Goal: Task Accomplishment & Management: Use online tool/utility

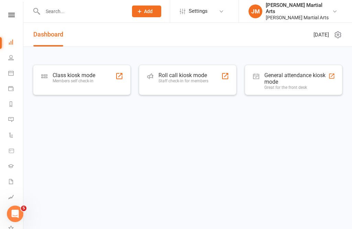
click at [12, 106] on icon at bounding box center [10, 103] width 5 height 5
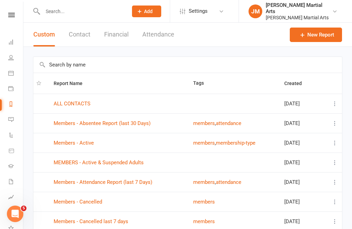
click at [14, 183] on link "Waivers 2" at bounding box center [15, 181] width 15 height 15
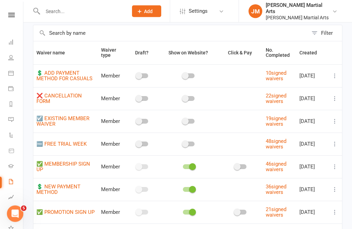
scroll to position [35, 0]
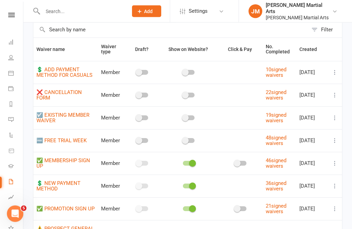
click at [337, 159] on button at bounding box center [335, 163] width 8 height 8
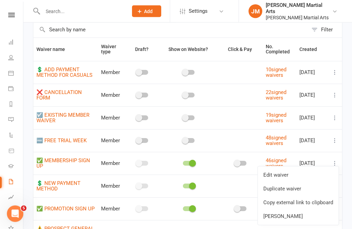
scroll to position [35, 0]
click at [320, 207] on link "Copy external link to clipboard" at bounding box center [298, 202] width 81 height 14
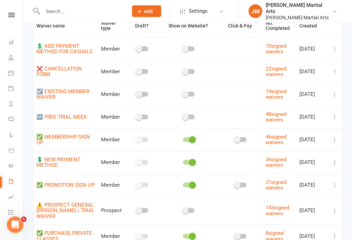
scroll to position [59, 0]
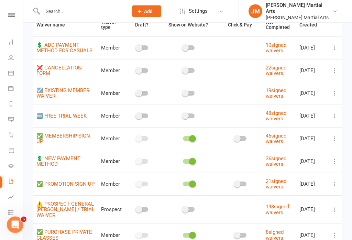
click at [338, 113] on icon at bounding box center [334, 116] width 7 height 7
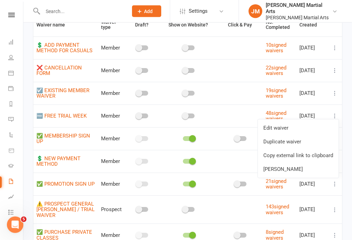
scroll to position [59, 0]
click at [333, 115] on icon at bounding box center [334, 115] width 7 height 7
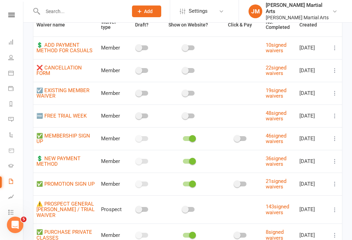
click at [336, 112] on icon at bounding box center [334, 115] width 7 height 7
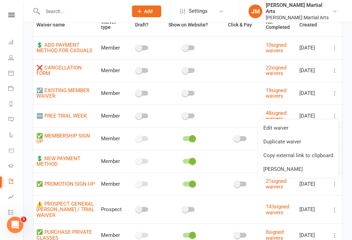
click at [322, 160] on link "Copy external link to clipboard" at bounding box center [298, 155] width 81 height 14
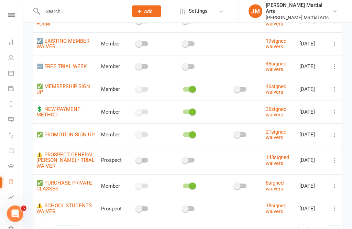
scroll to position [111, 0]
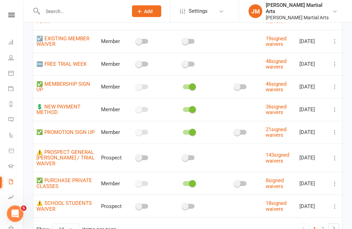
click at [341, 105] on td at bounding box center [335, 109] width 14 height 23
click at [340, 103] on td at bounding box center [335, 109] width 14 height 23
click at [338, 106] on icon at bounding box center [334, 109] width 7 height 7
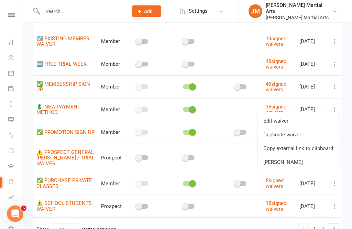
scroll to position [111, 0]
click at [321, 148] on link "Copy external link to clipboard" at bounding box center [298, 148] width 81 height 14
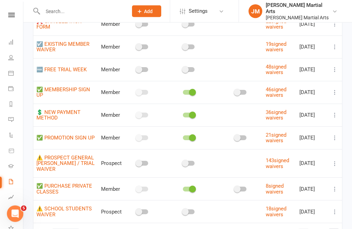
scroll to position [127, 0]
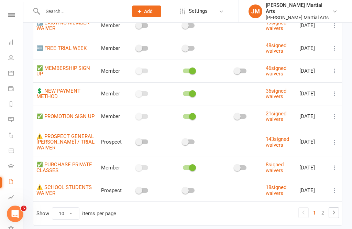
click at [338, 141] on icon at bounding box center [334, 142] width 7 height 7
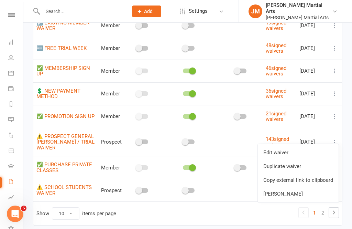
click at [321, 179] on link "Copy external link to clipboard" at bounding box center [298, 180] width 81 height 14
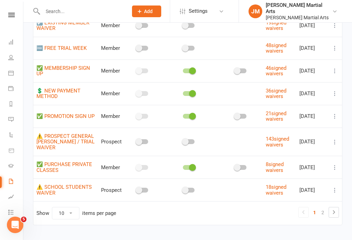
click at [325, 210] on link "2" at bounding box center [323, 213] width 8 height 10
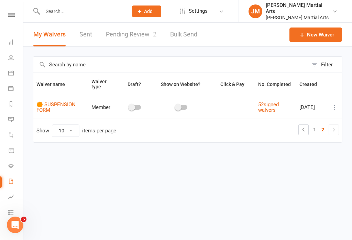
scroll to position [0, 0]
click at [335, 101] on td at bounding box center [335, 107] width 14 height 23
click at [337, 103] on button at bounding box center [335, 107] width 8 height 8
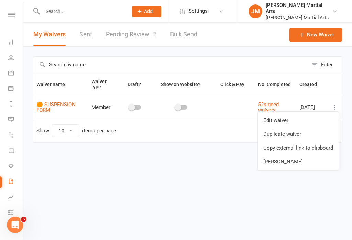
click at [323, 146] on link "Copy external link to clipboard" at bounding box center [298, 148] width 81 height 14
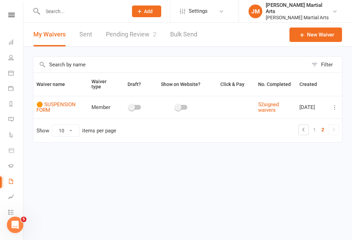
click at [13, 37] on link "Dashboard" at bounding box center [15, 42] width 15 height 15
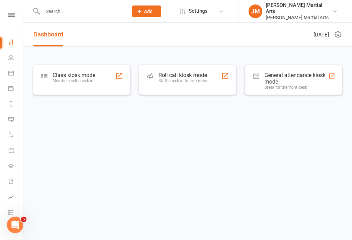
click at [93, 73] on div "Class kiosk mode" at bounding box center [74, 75] width 43 height 7
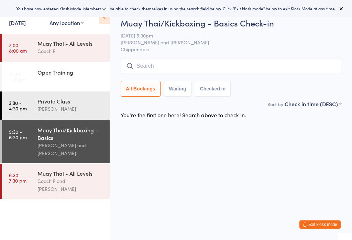
click at [342, 11] on button at bounding box center [341, 8] width 8 height 8
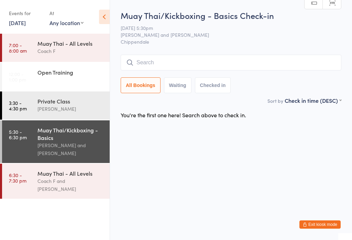
click at [234, 66] on input "search" at bounding box center [231, 63] width 221 height 16
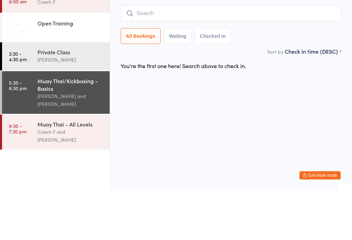
click at [266, 55] on main "Muay Thai/Kickboxing - Basics Check-in [DATE] 5:30pm Sifu [PERSON_NAME] Fai and…" at bounding box center [231, 66] width 221 height 112
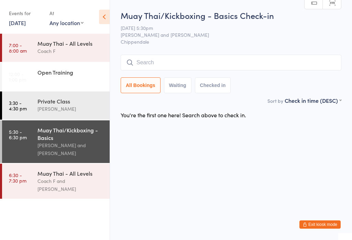
click at [276, 65] on input "search" at bounding box center [231, 63] width 221 height 16
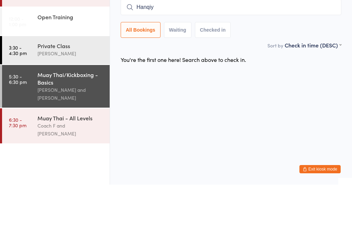
type input "Hanqiyu"
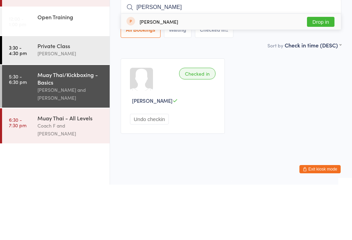
click at [276, 108] on div "Checked in [PERSON_NAME] Undo checkin" at bounding box center [230, 152] width 233 height 88
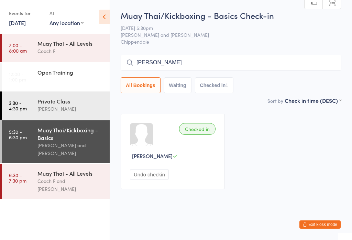
click at [214, 68] on input "[PERSON_NAME]" at bounding box center [231, 63] width 221 height 16
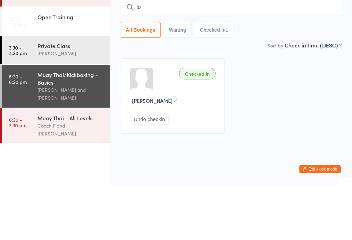
type input "l"
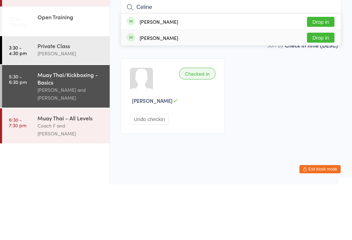
type input "Celine"
click at [324, 85] on div "[PERSON_NAME] Drop in" at bounding box center [231, 92] width 220 height 15
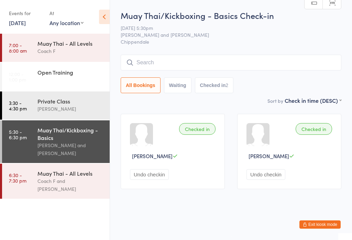
click at [221, 68] on input "search" at bounding box center [231, 63] width 221 height 16
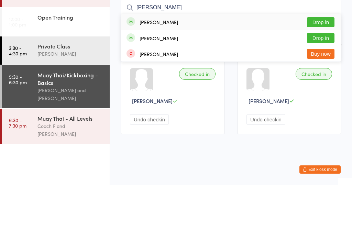
type input "[PERSON_NAME]"
click at [319, 72] on button "Drop in" at bounding box center [320, 77] width 27 height 10
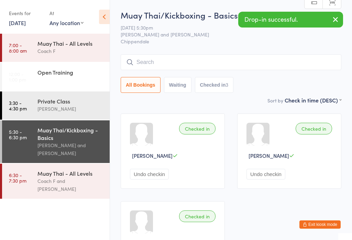
click at [74, 146] on div "[PERSON_NAME] and [PERSON_NAME]" at bounding box center [70, 149] width 66 height 16
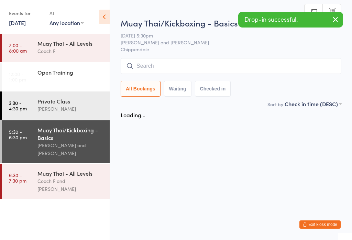
click at [206, 60] on input "search" at bounding box center [231, 66] width 221 height 16
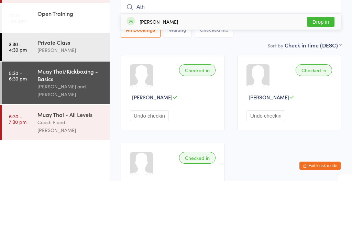
type input "Ath"
click at [319, 76] on button "Drop in" at bounding box center [320, 81] width 27 height 10
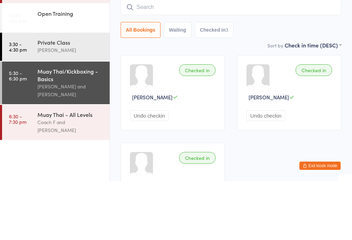
scroll to position [59, 0]
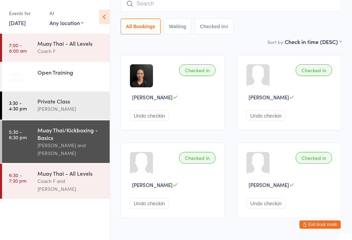
click at [245, 6] on input "search" at bounding box center [231, 4] width 221 height 16
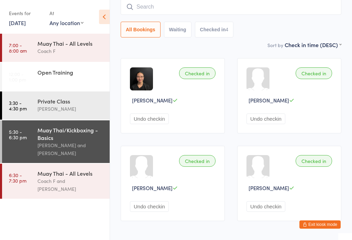
scroll to position [55, 0]
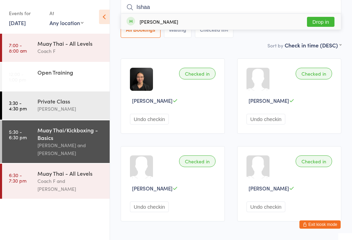
type input "Ishaa"
click at [325, 22] on button "Drop in" at bounding box center [320, 22] width 27 height 10
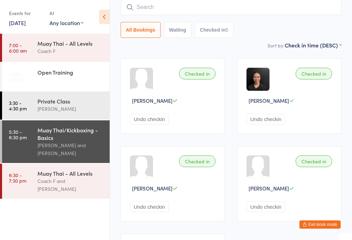
click at [152, 12] on input "search" at bounding box center [231, 7] width 221 height 16
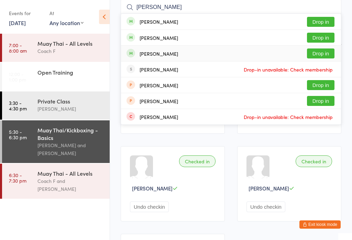
type input "[PERSON_NAME]"
click at [154, 56] on div "[PERSON_NAME]" at bounding box center [159, 53] width 38 height 5
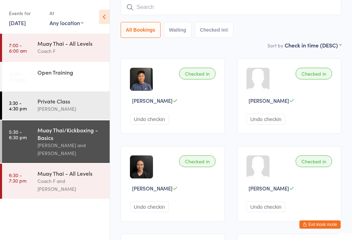
click at [165, 7] on input "search" at bounding box center [231, 7] width 221 height 16
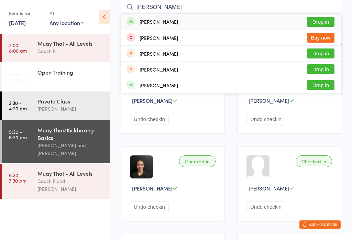
type input "[PERSON_NAME]"
click at [328, 19] on button "Drop in" at bounding box center [320, 22] width 27 height 10
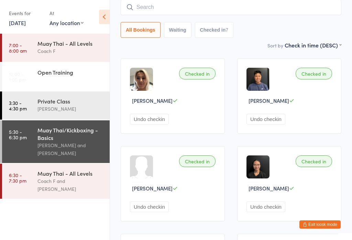
click at [152, 4] on input "search" at bounding box center [231, 7] width 221 height 16
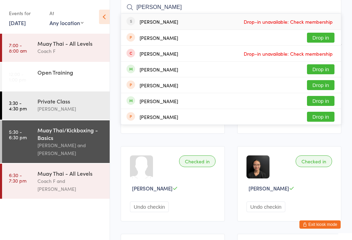
type input "[PERSON_NAME]"
click at [271, 22] on span "Drop-in unavailable: Check membership" at bounding box center [288, 21] width 92 height 10
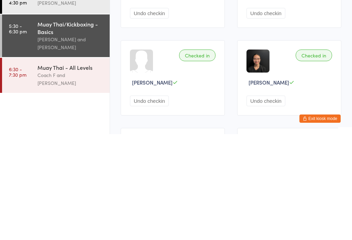
click at [61, 177] on div "Coach F and [PERSON_NAME]" at bounding box center [70, 185] width 66 height 16
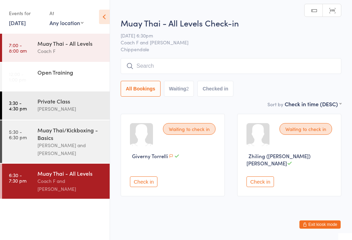
click at [203, 67] on input "search" at bounding box center [231, 66] width 221 height 16
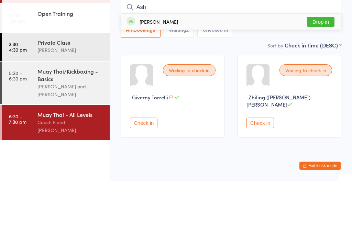
type input "Ash"
click at [324, 76] on button "Drop in" at bounding box center [320, 81] width 27 height 10
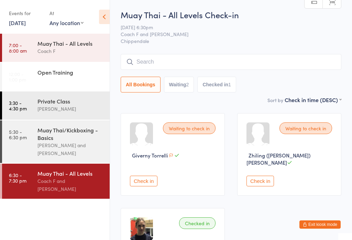
click at [183, 52] on div "Muay Thai - All Levels Check-in [DATE] 6:30pm Coach F and Sifu [PERSON_NAME] [P…" at bounding box center [231, 52] width 221 height 87
click at [155, 62] on input "search" at bounding box center [231, 62] width 221 height 16
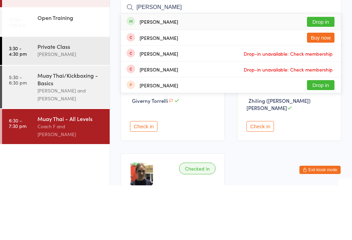
type input "[PERSON_NAME]"
click at [325, 71] on button "Drop in" at bounding box center [320, 76] width 27 height 10
